Goal: Transaction & Acquisition: Obtain resource

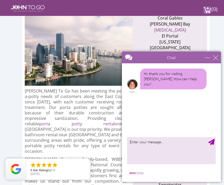
scroll to position [198, 0]
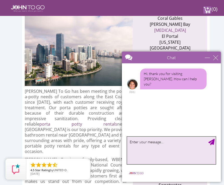
click at [170, 145] on textarea "type your message" at bounding box center [171, 150] width 89 height 27
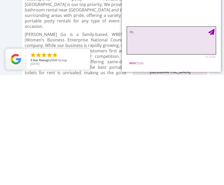
scroll to position [213, 0]
type textarea "Hi, Just Browsing Looking For Portable Potty Rentals"
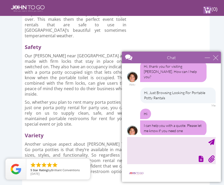
scroll to position [8, 0]
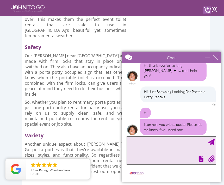
click at [145, 150] on textarea "type your message" at bounding box center [171, 150] width 89 height 27
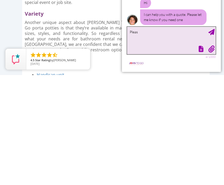
type textarea "Please"
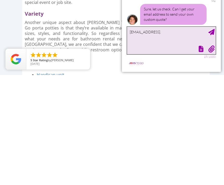
scroll to position [66, 0]
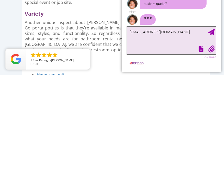
type textarea "[EMAIL_ADDRESS][DOMAIN_NAME]"
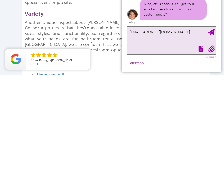
scroll to position [51, 0]
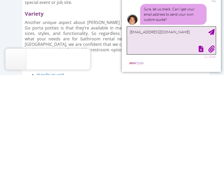
click at [208, 37] on textarea "[EMAIL_ADDRESS][DOMAIN_NAME]" at bounding box center [171, 40] width 89 height 27
click at [209, 38] on textarea "[EMAIL_ADDRESS][DOMAIN_NAME]" at bounding box center [171, 40] width 89 height 27
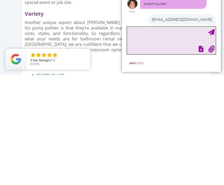
scroll to position [93, 0]
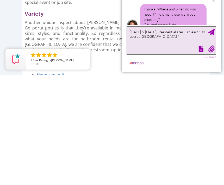
type textarea "[DATE] & [DATE], Residential area .. at least 100 users , [GEOGRAPHIC_DATA]"
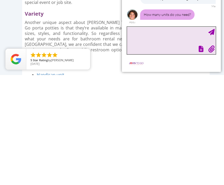
scroll to position [130, 0]
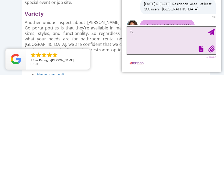
type textarea "Two"
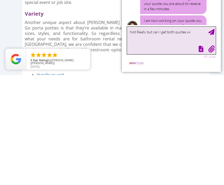
scroll to position [227, 0]
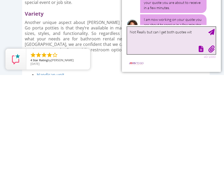
type textarea "Not Really but can I get both quotes wit"
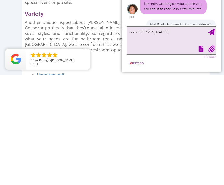
type textarea "h and without"
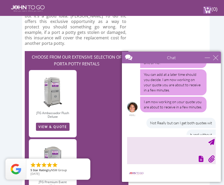
scroll to position [1543, 0]
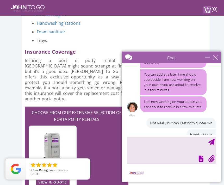
scroll to position [1487, 0]
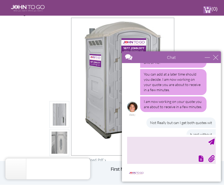
scroll to position [49, 0]
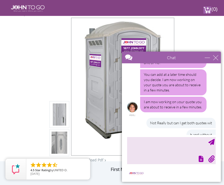
click at [61, 117] on img at bounding box center [59, 115] width 15 height 123
click at [61, 123] on img at bounding box center [59, 115] width 15 height 123
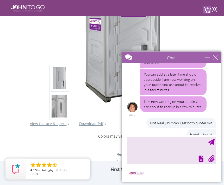
click at [66, 111] on img at bounding box center [59, 107] width 15 height 123
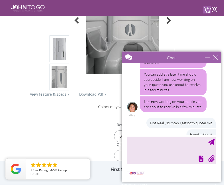
scroll to position [115, 0]
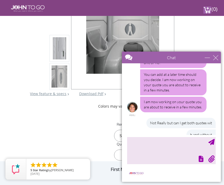
click at [61, 96] on link "View feature & specs" at bounding box center [48, 93] width 37 height 5
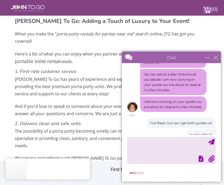
scroll to position [1113, 0]
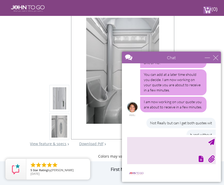
scroll to position [65, 0]
